Goal: Information Seeking & Learning: Learn about a topic

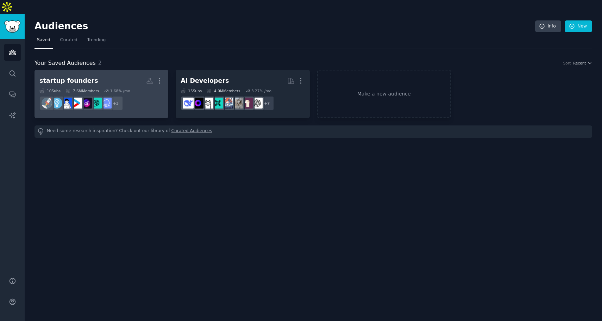
click at [122, 75] on h2 "startup founders More" at bounding box center [101, 81] width 124 height 12
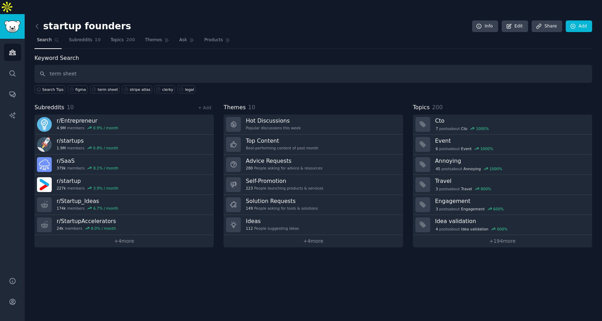
type input "term sheet"
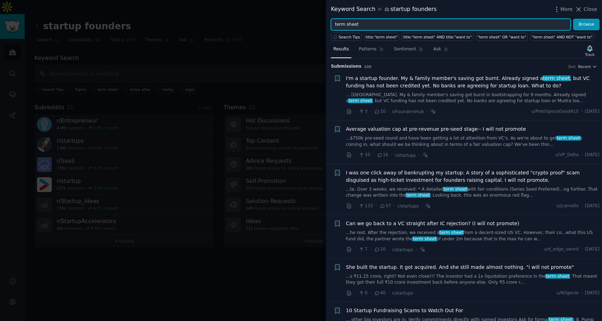
drag, startPoint x: 366, startPoint y: 23, endPoint x: 329, endPoint y: 23, distance: 36.6
click at [329, 23] on div "term sheet Browse" at bounding box center [464, 25] width 276 height 12
click at [573, 19] on button "Browse" at bounding box center [586, 25] width 26 height 12
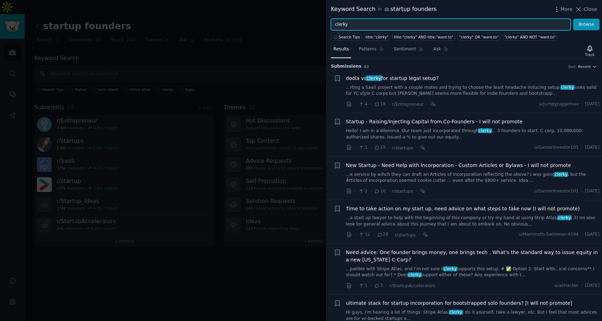
drag, startPoint x: 373, startPoint y: 25, endPoint x: 296, endPoint y: 25, distance: 76.4
click at [297, 25] on div "Keyword Search in startup founders More Close clerky Browse Search Tips title:"…" at bounding box center [301, 160] width 602 height 321
click at [573, 19] on button "Browse" at bounding box center [586, 25] width 26 height 12
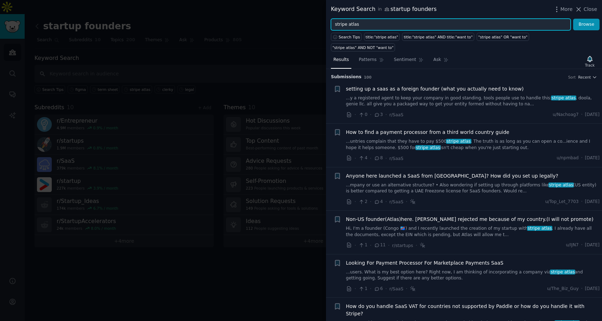
drag, startPoint x: 402, startPoint y: 24, endPoint x: 330, endPoint y: 21, distance: 71.9
click at [330, 21] on div "stripe atlas Browse" at bounding box center [464, 25] width 276 height 12
click at [573, 19] on button "Browse" at bounding box center [586, 25] width 26 height 12
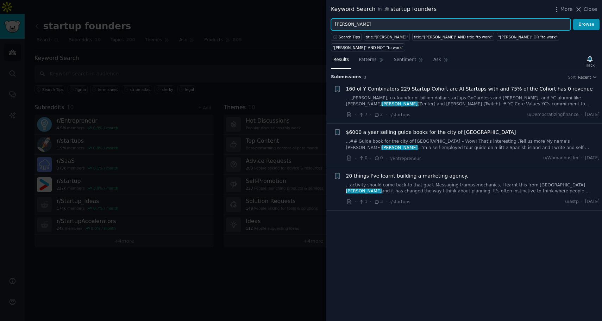
drag, startPoint x: 408, startPoint y: 26, endPoint x: 314, endPoint y: 21, distance: 94.5
click at [313, 21] on div "Keyword Search in startup founders More Close [PERSON_NAME] Browse Search Tips …" at bounding box center [301, 160] width 602 height 321
type input "ai law firm"
click at [573, 19] on button "Browse" at bounding box center [586, 25] width 26 height 12
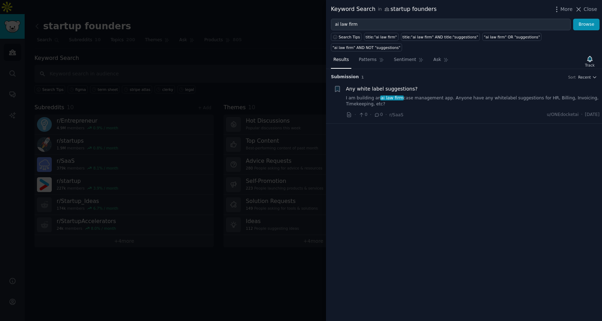
click at [427, 97] on link "I am building an ai law firm case management app. Anyone have any whitelabel su…" at bounding box center [473, 101] width 254 height 12
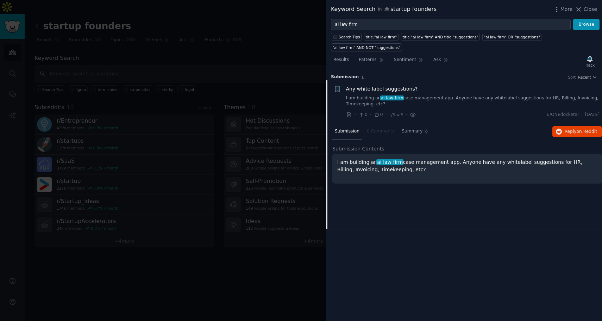
click at [404, 163] on p "I am building an ai law firm case management app. Anyone have any whitelabel su…" at bounding box center [467, 165] width 260 height 15
click at [405, 168] on p "I am building an ai law firm case management app. Anyone have any whitelabel su…" at bounding box center [467, 165] width 260 height 15
click at [402, 162] on p "I am building an ai law firm case management app. Anyone have any whitelabel su…" at bounding box center [467, 165] width 260 height 15
click at [385, 87] on span "Any white label suggestions?" at bounding box center [382, 88] width 72 height 7
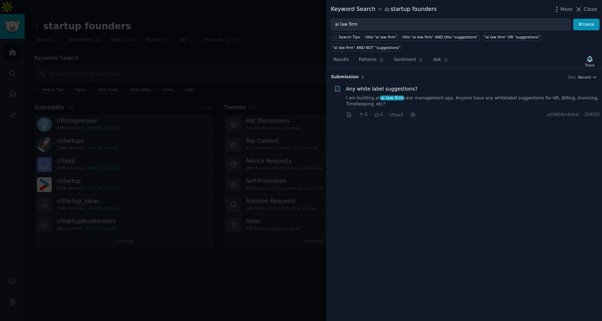
click at [386, 88] on span "Any white label suggestions?" at bounding box center [382, 88] width 72 height 7
